Goal: Task Accomplishment & Management: Use online tool/utility

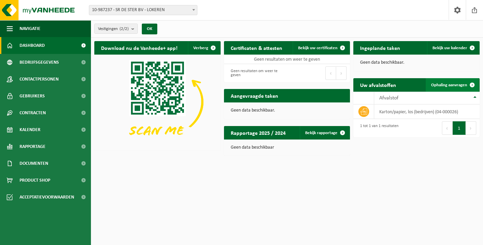
click at [449, 86] on span "Ophaling aanvragen" at bounding box center [449, 85] width 36 height 4
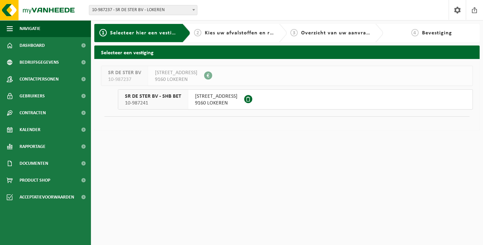
click at [207, 99] on span "GENTSE STEENWEG 426" at bounding box center [216, 96] width 42 height 7
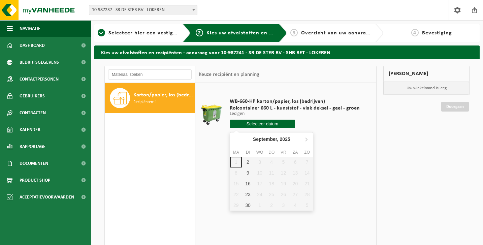
click at [259, 124] on input "text" at bounding box center [262, 124] width 65 height 8
click at [248, 162] on div "2" at bounding box center [248, 162] width 12 height 11
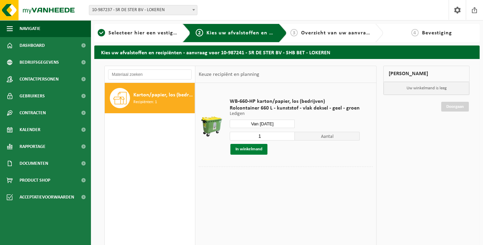
click at [251, 151] on button "In winkelmand" at bounding box center [248, 149] width 37 height 11
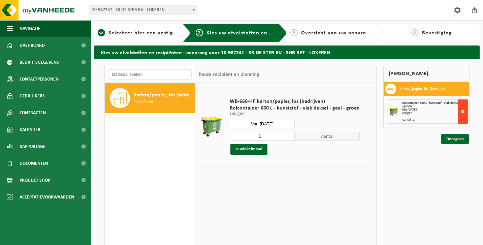
click at [461, 117] on button at bounding box center [463, 111] width 10 height 24
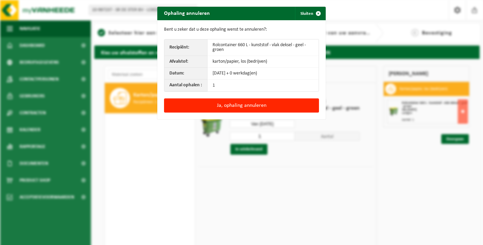
click at [359, 161] on div "Ophaling annuleren Sluiten Bent u zeker dat u deze ophaling wenst te annuleren?…" at bounding box center [241, 122] width 483 height 245
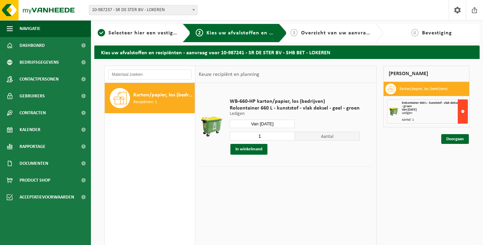
click at [463, 113] on button at bounding box center [463, 111] width 10 height 24
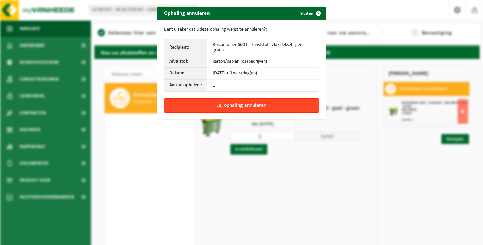
click at [241, 108] on button "Ja, ophaling annuleren" at bounding box center [241, 105] width 155 height 14
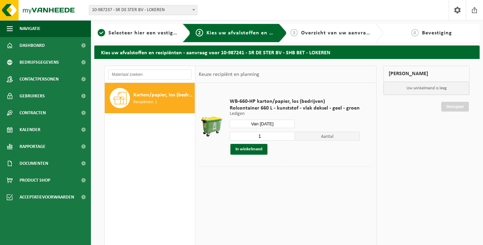
click at [267, 124] on input "Van 2025-09-02" at bounding box center [262, 124] width 65 height 8
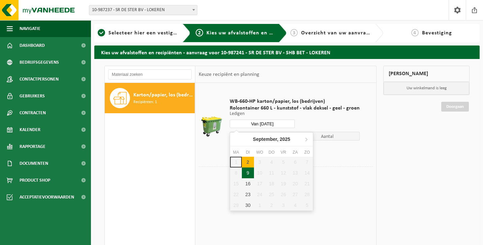
click at [248, 172] on div "9" at bounding box center [248, 172] width 12 height 11
type input "Van 2025-09-09"
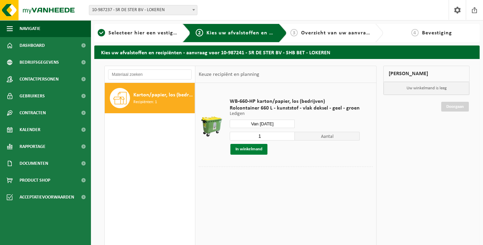
click at [241, 151] on button "In winkelmand" at bounding box center [248, 149] width 37 height 11
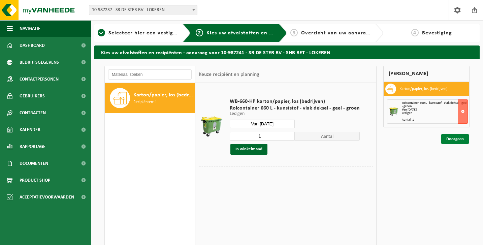
click at [455, 139] on link "Doorgaan" at bounding box center [455, 139] width 28 height 10
